Goal: Task Accomplishment & Management: Manage account settings

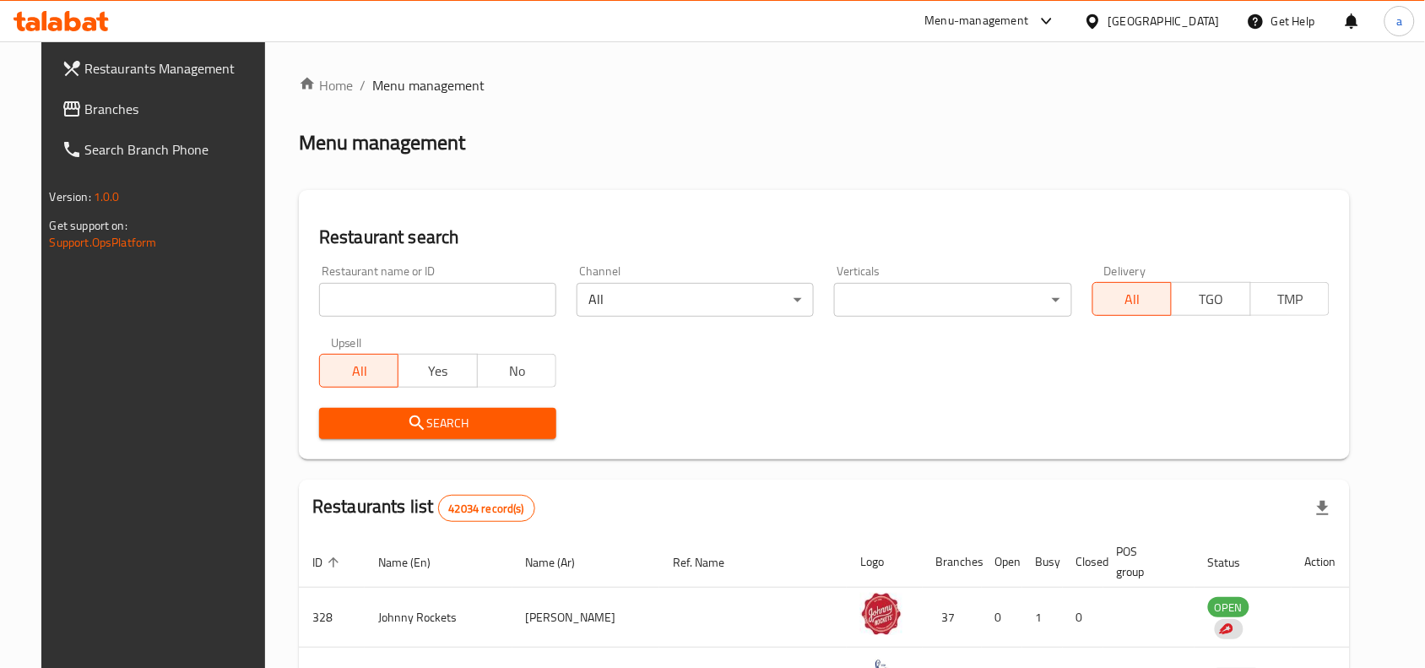
click at [1029, 18] on div "Menu-management" at bounding box center [977, 21] width 104 height 20
click at [904, 184] on div "Restaurant-Management" at bounding box center [887, 187] width 133 height 19
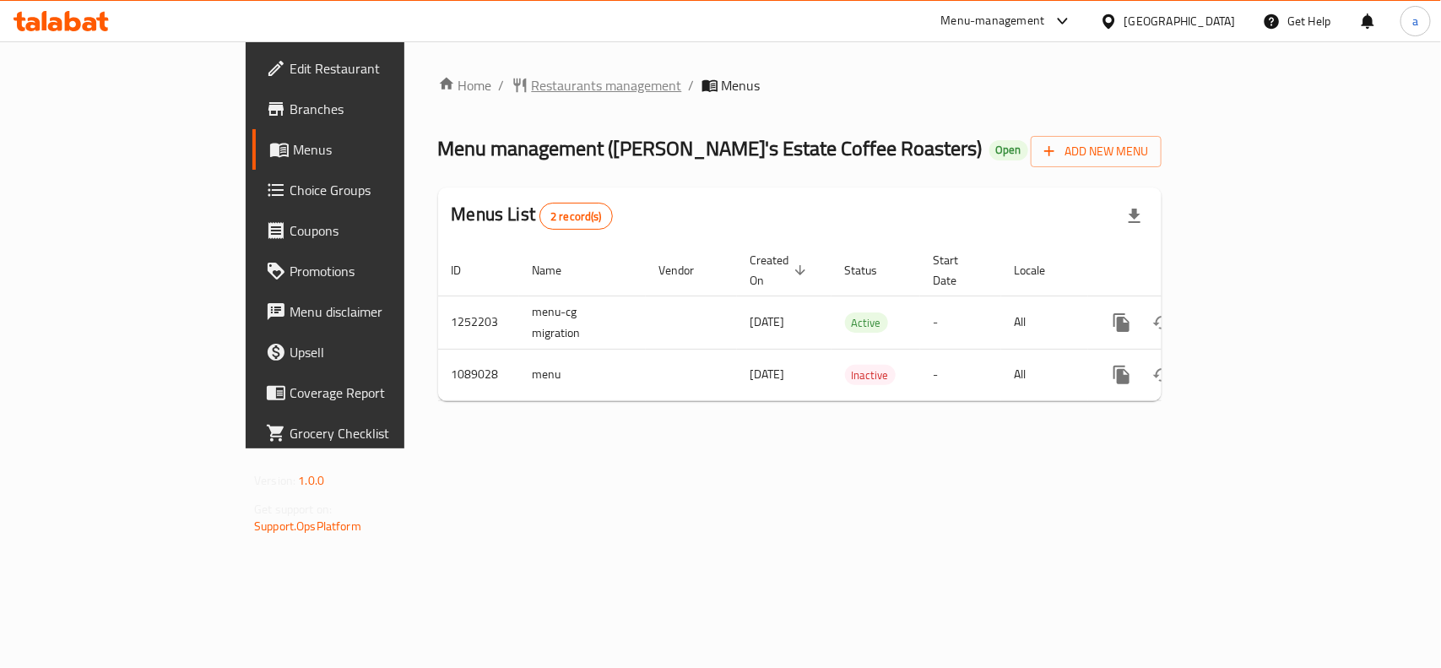
click at [532, 79] on span "Restaurants management" at bounding box center [607, 85] width 150 height 20
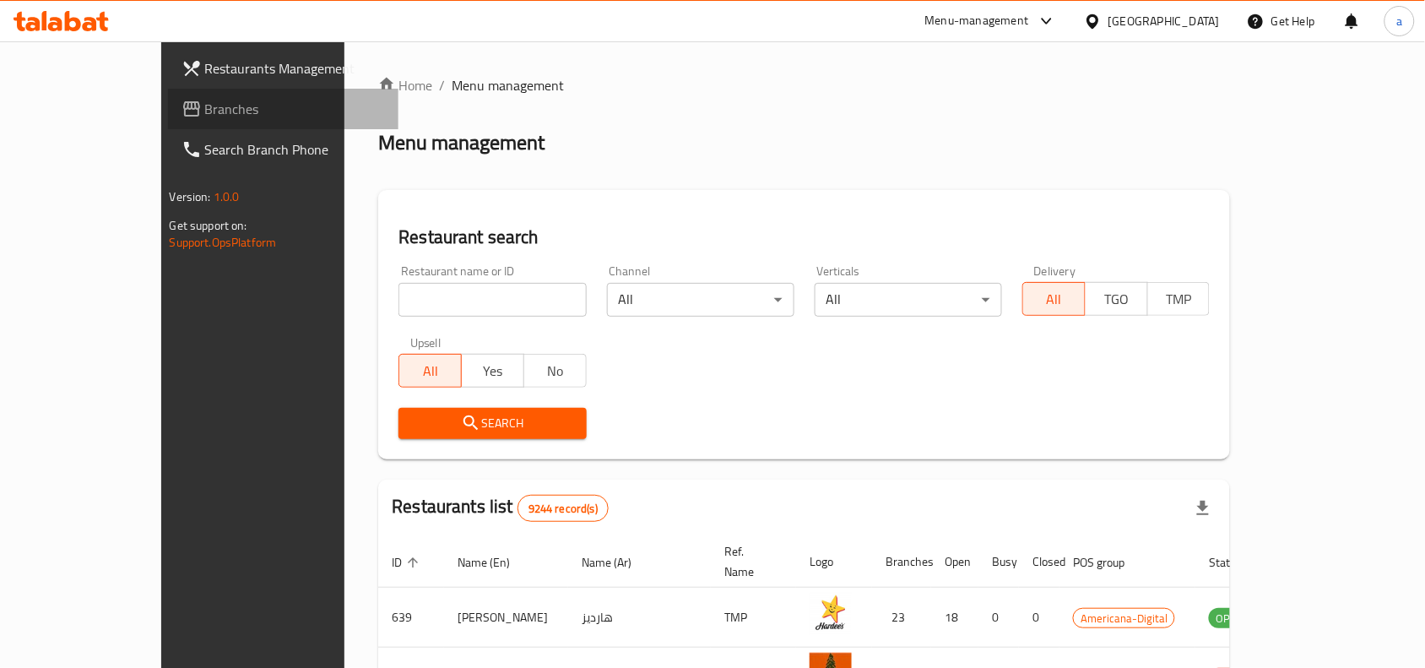
click at [168, 120] on link "Branches" at bounding box center [283, 109] width 231 height 41
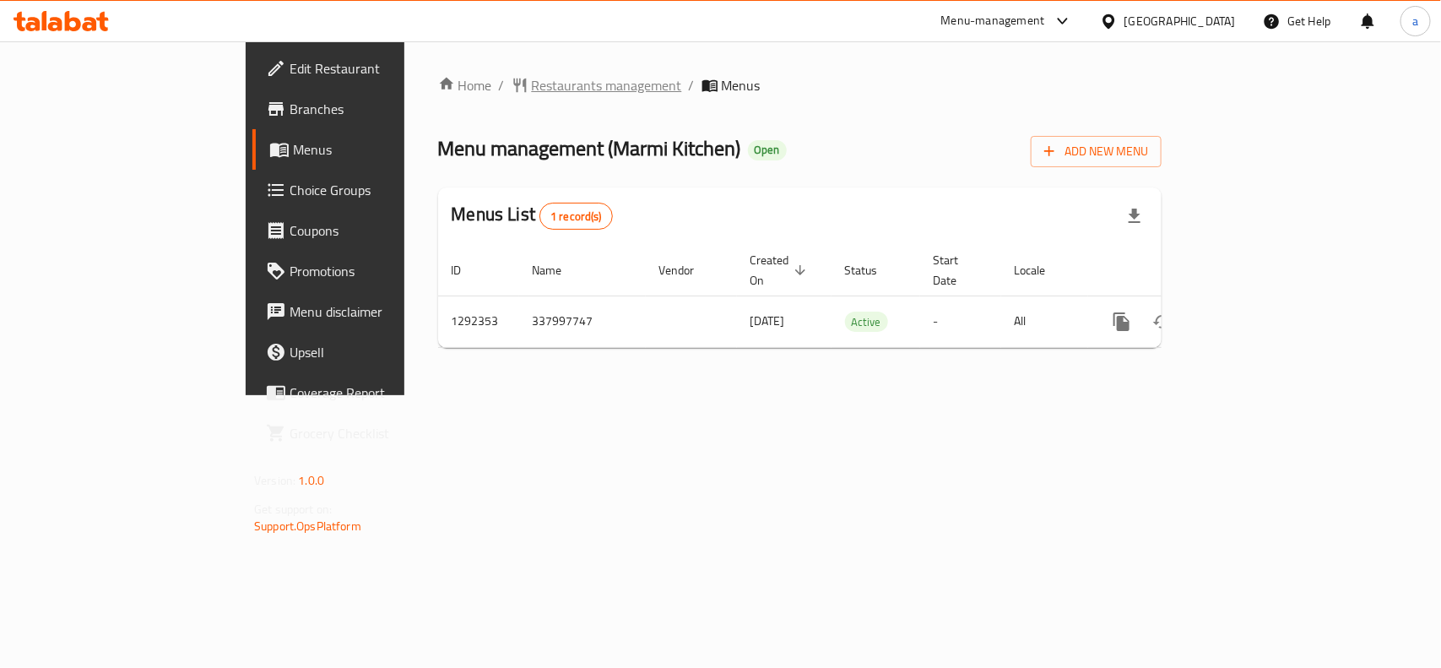
click at [532, 75] on span "Restaurants management" at bounding box center [607, 85] width 150 height 20
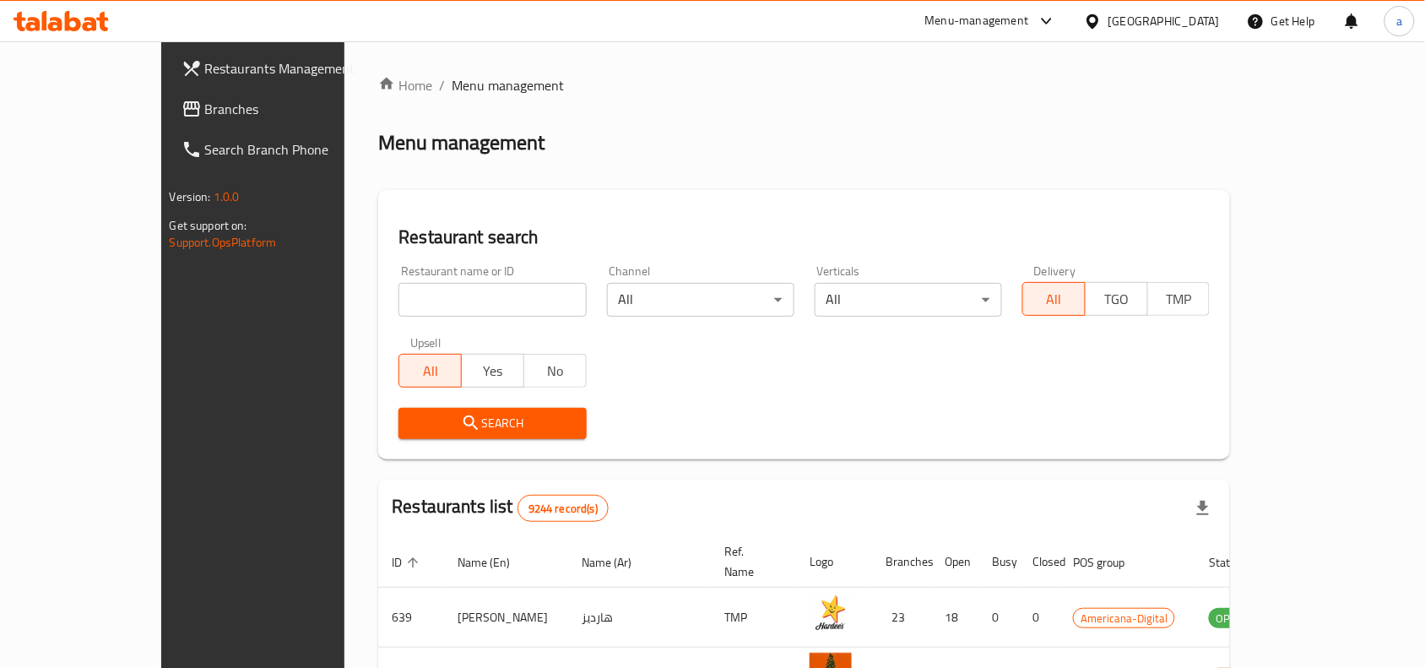
click at [205, 118] on span "Branches" at bounding box center [295, 109] width 181 height 20
